Goal: Obtain resource: Download file/media

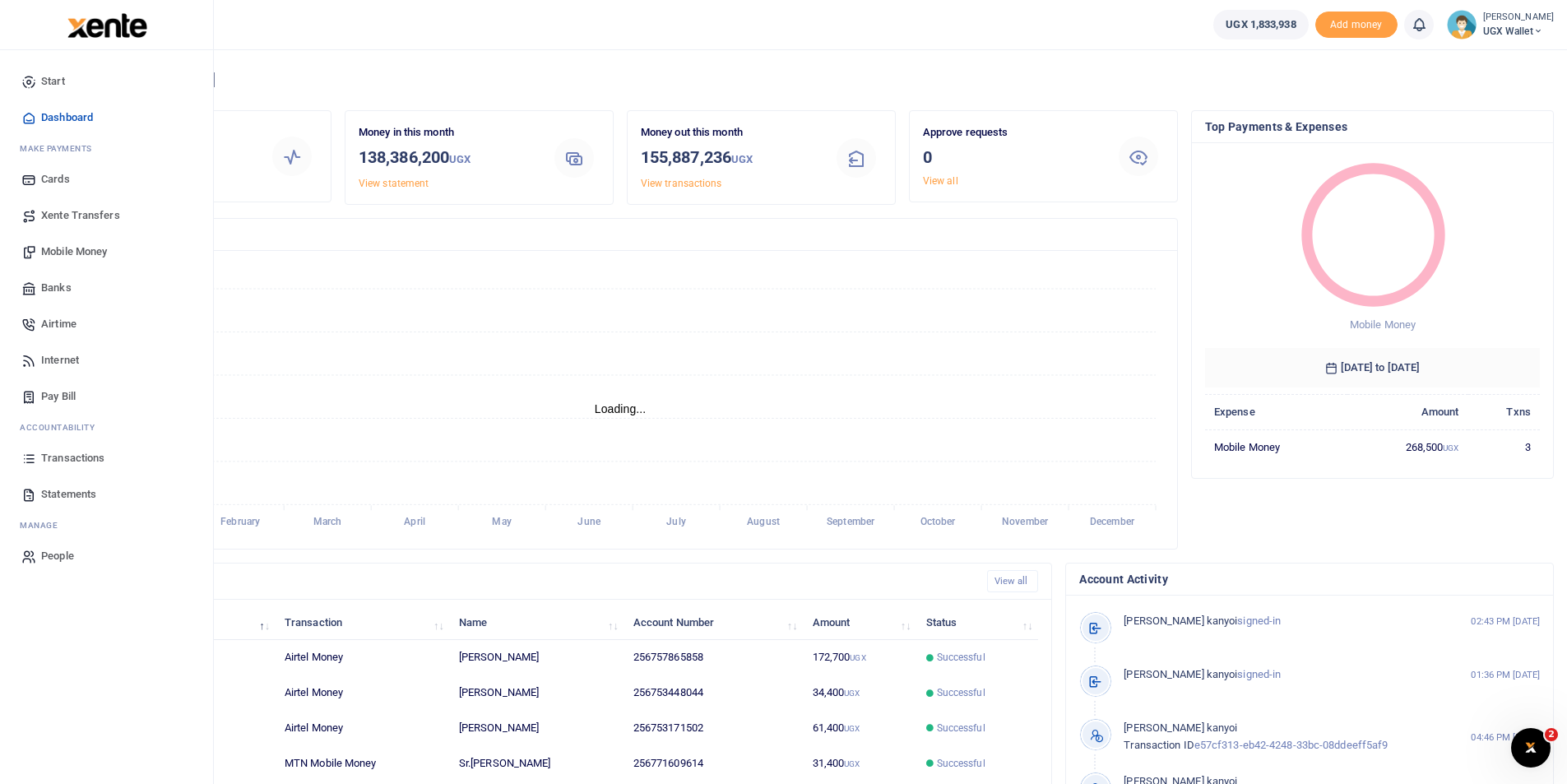
click at [66, 495] on span "Statements" at bounding box center [69, 493] width 55 height 16
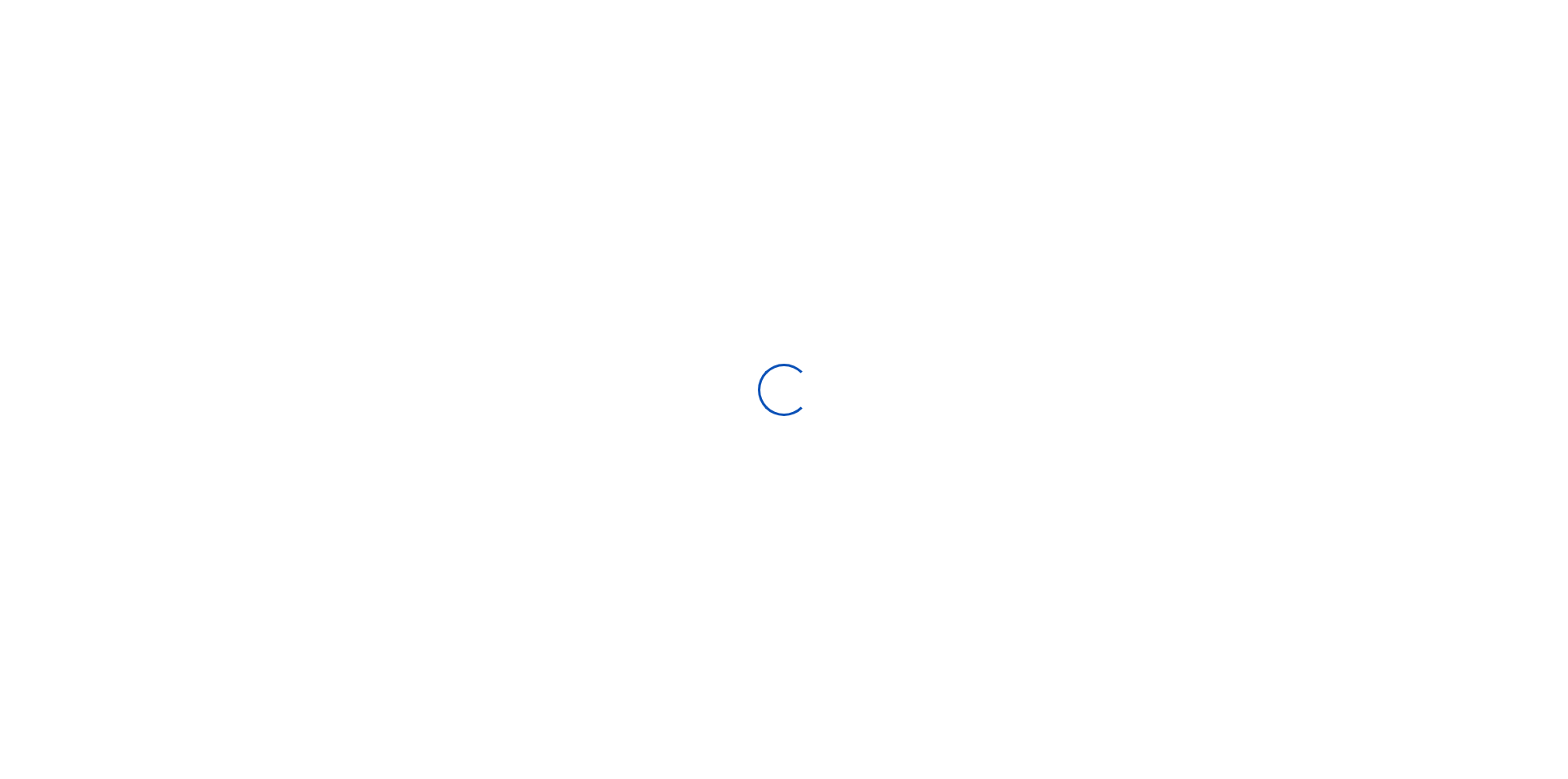
select select "ALL"
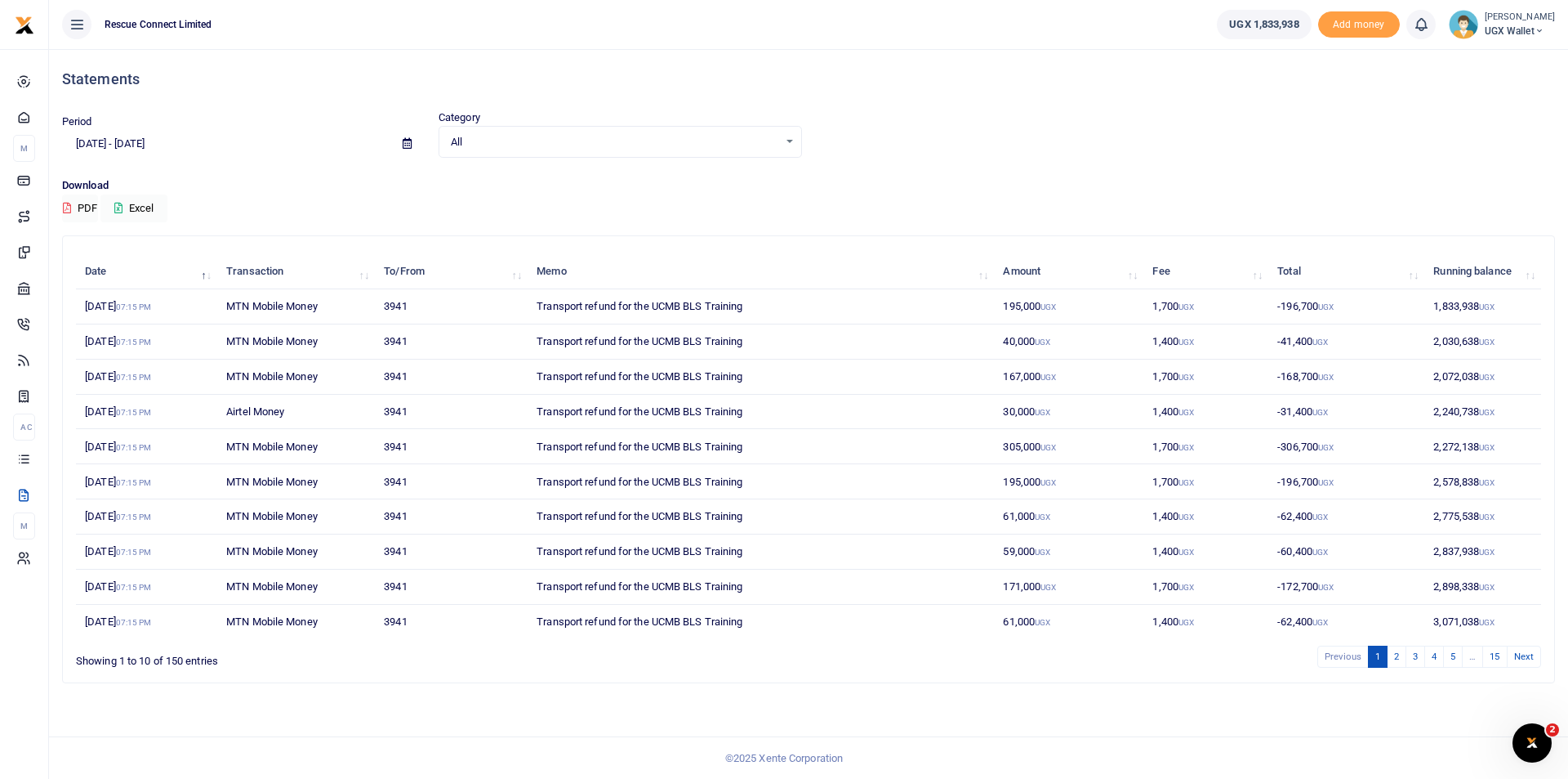
click at [163, 142] on input "08/25/2025 - 09/23/2025" at bounding box center [226, 144] width 328 height 28
click at [109, 359] on li "Custom Range" at bounding box center [120, 353] width 114 height 25
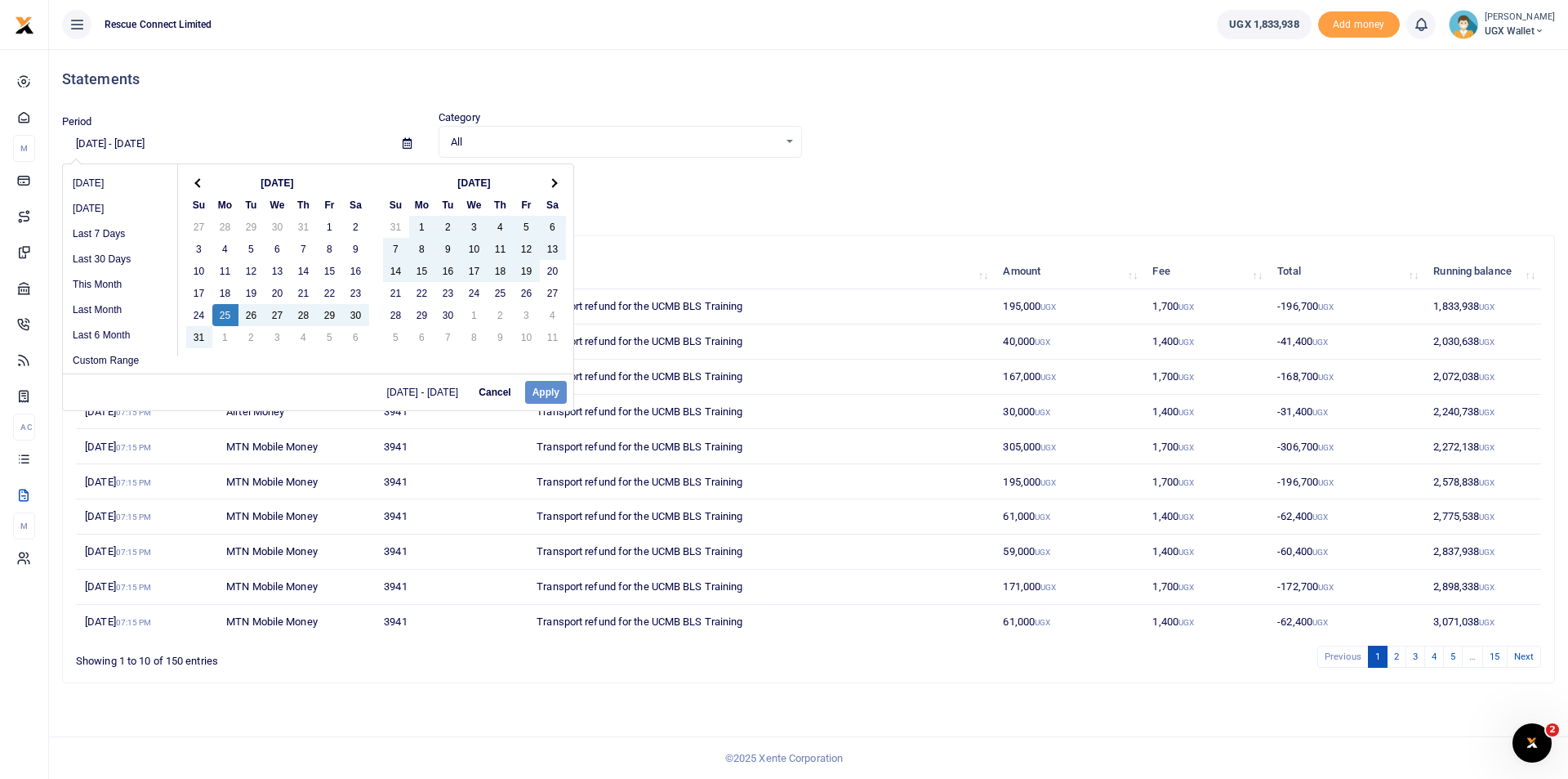
click at [760, 202] on div "Download PDF Excel" at bounding box center [808, 200] width 1493 height 45
click at [120, 142] on input "08/25/2025 - 09/23/2025" at bounding box center [226, 144] width 328 height 28
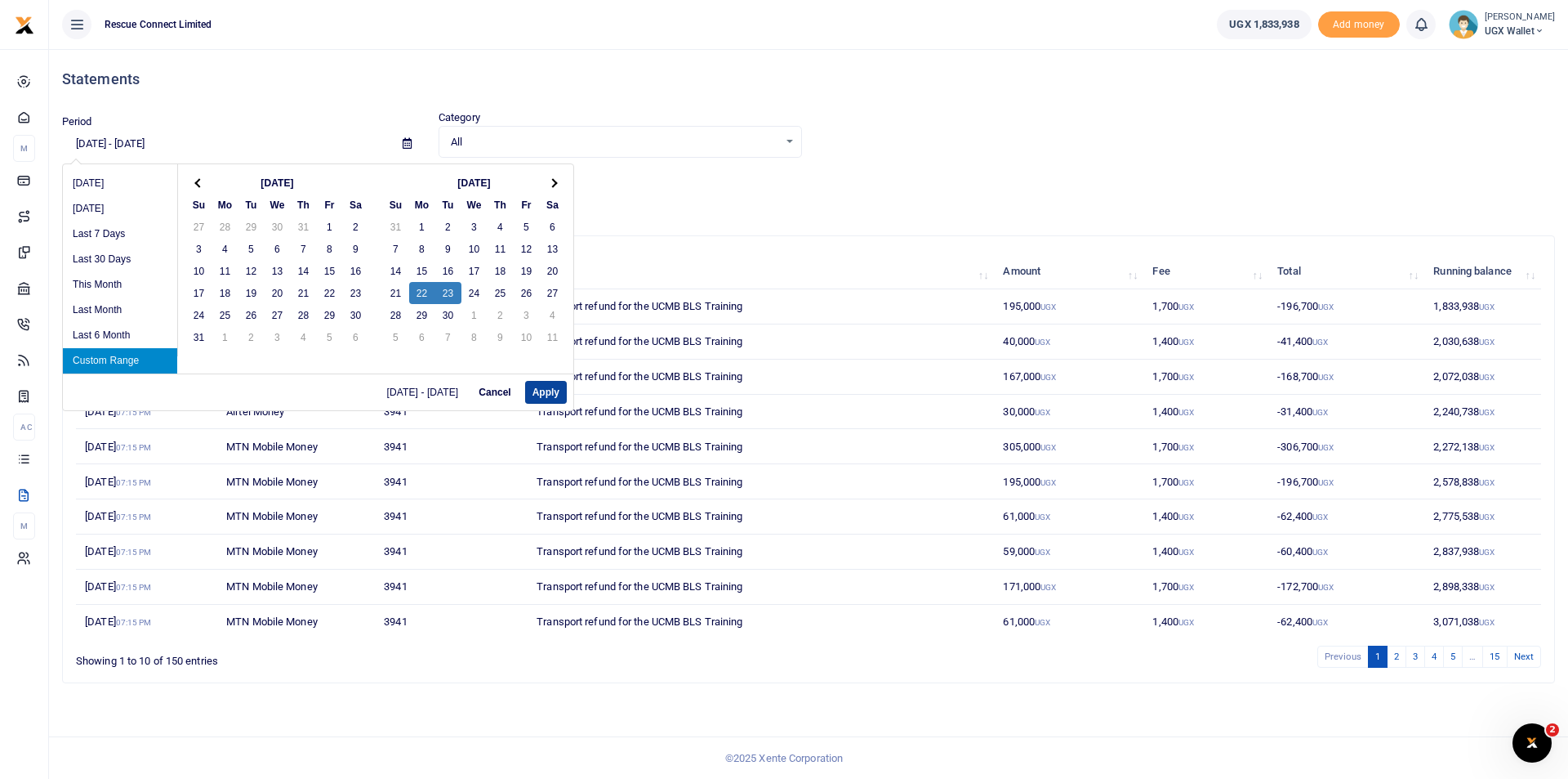
click at [535, 386] on button "Apply" at bounding box center [545, 392] width 41 height 22
type input "09/22/2025 - 09/23/2025"
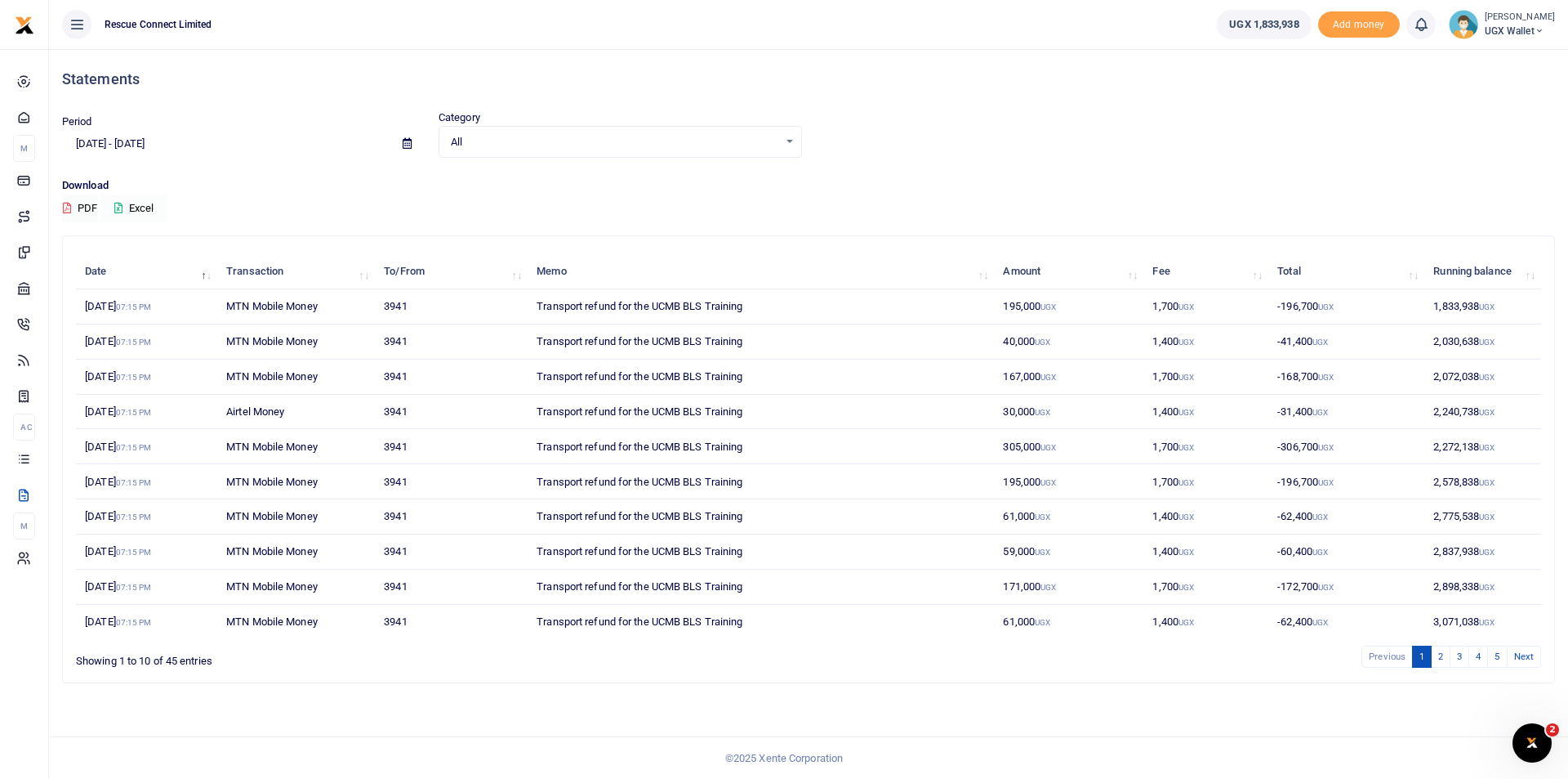
click at [156, 207] on button "Excel" at bounding box center [133, 208] width 67 height 28
